Goal: Task Accomplishment & Management: Manage account settings

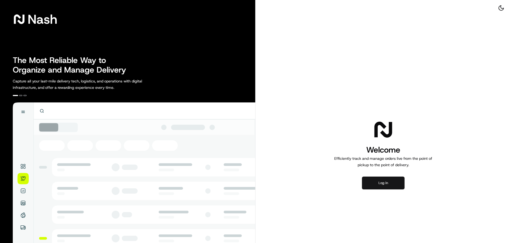
click at [375, 181] on button "Log in" at bounding box center [383, 182] width 43 height 13
